Goal: Transaction & Acquisition: Purchase product/service

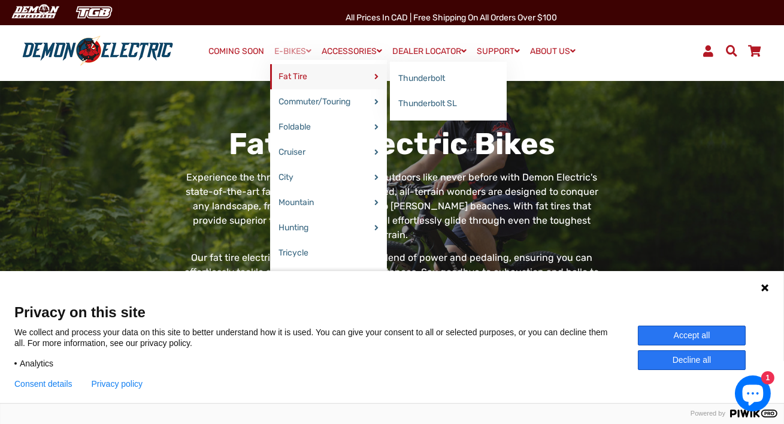
click at [286, 73] on link "Fat Tire" at bounding box center [328, 76] width 117 height 25
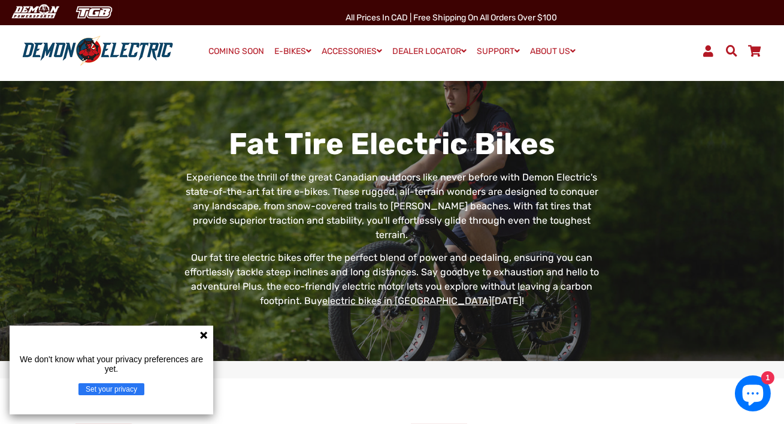
click at [204, 335] on icon at bounding box center [203, 334] width 7 height 7
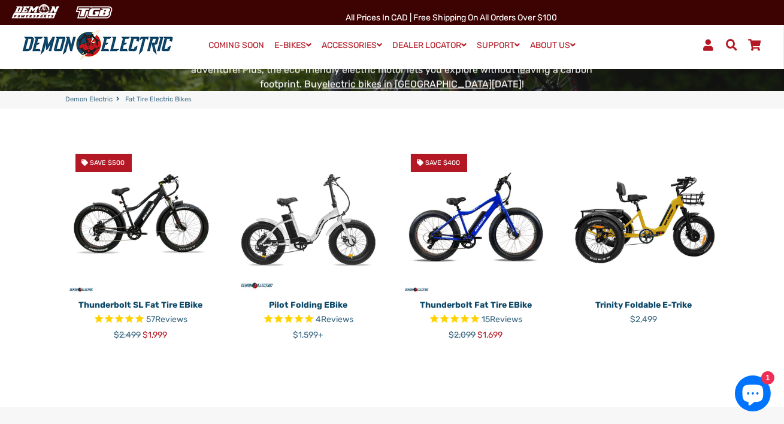
scroll to position [270, 0]
click at [186, 209] on img at bounding box center [141, 219] width 150 height 150
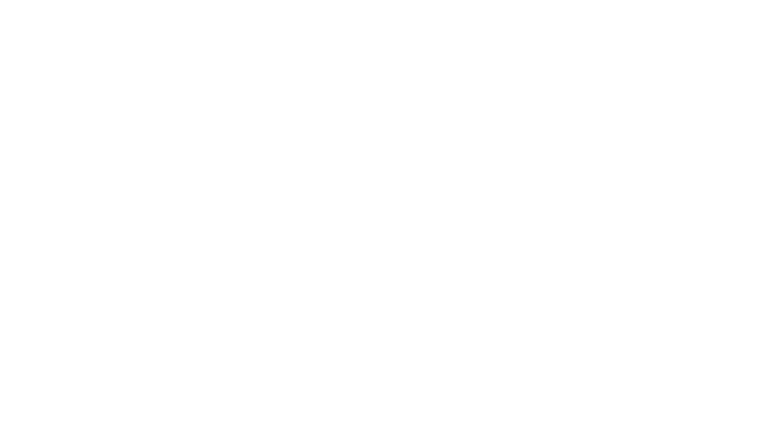
select select "******"
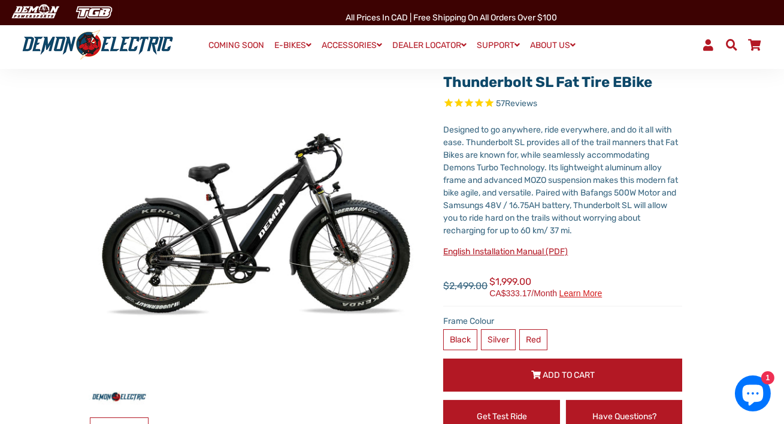
scroll to position [62, 0]
